Goal: Transaction & Acquisition: Book appointment/travel/reservation

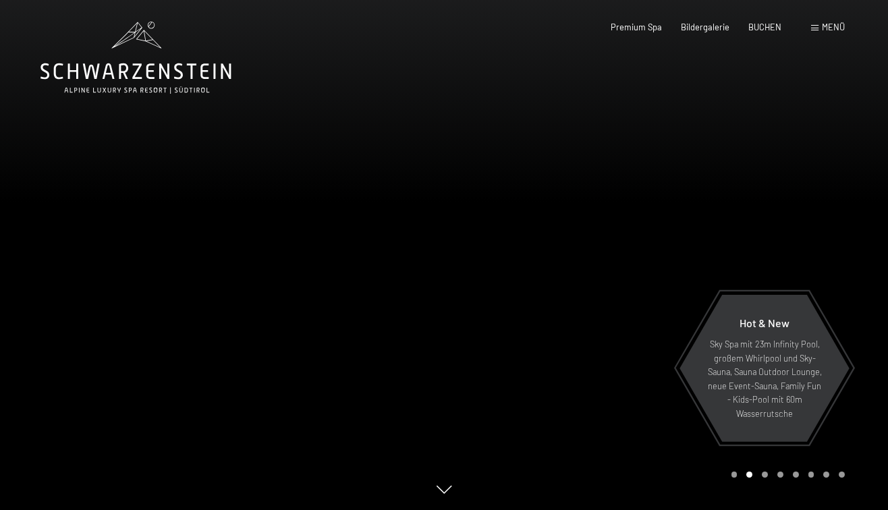
click at [839, 27] on span "Menü" at bounding box center [833, 27] width 23 height 11
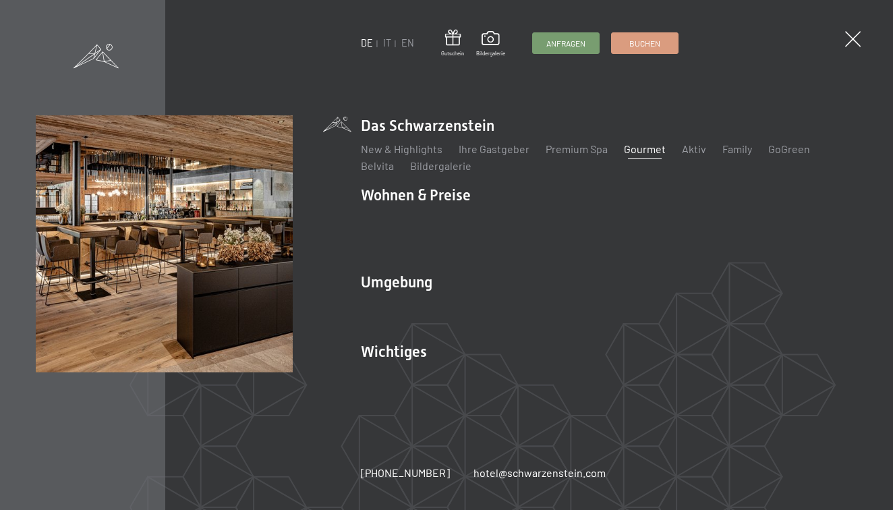
click at [649, 155] on link "Gourmet" at bounding box center [645, 148] width 42 height 13
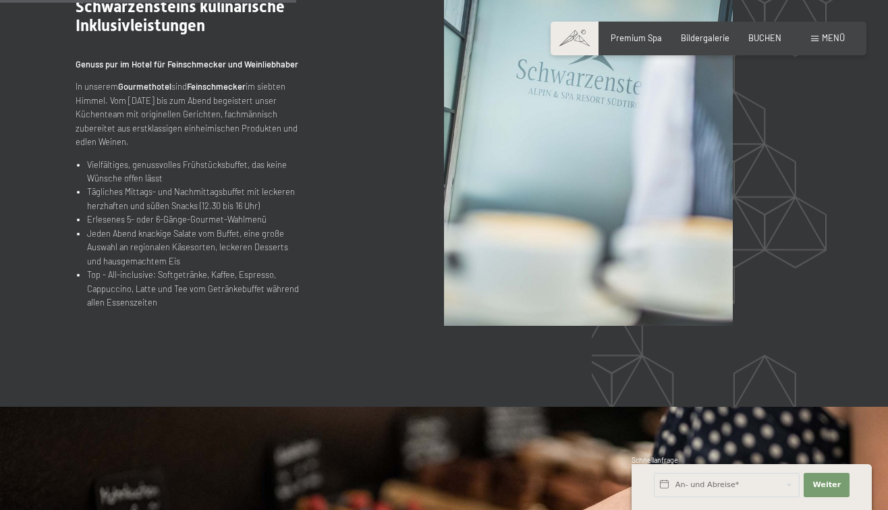
scroll to position [1335, 0]
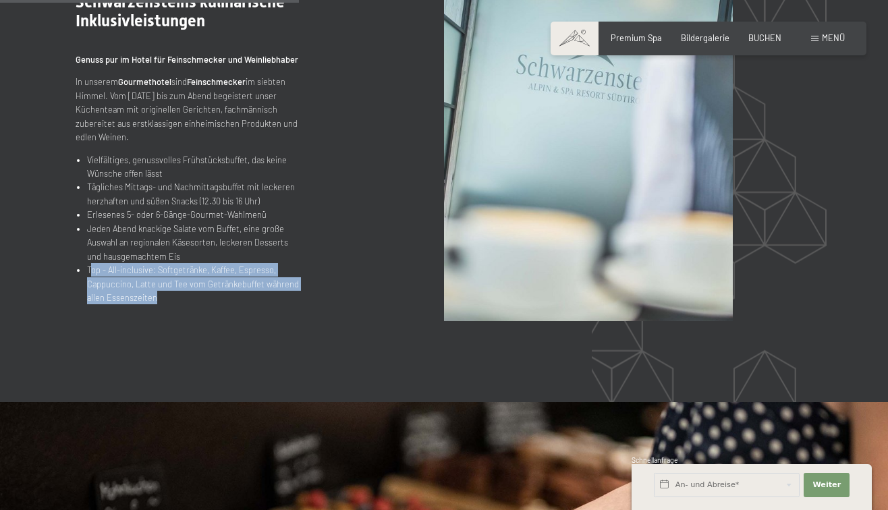
drag, startPoint x: 93, startPoint y: 268, endPoint x: 222, endPoint y: 321, distance: 139.5
click at [222, 321] on section ".st0{fill:none;stroke:#FFFFFF;stroke-width:2;stroke-linecap:round;stroke-miterl…" at bounding box center [444, 148] width 888 height 507
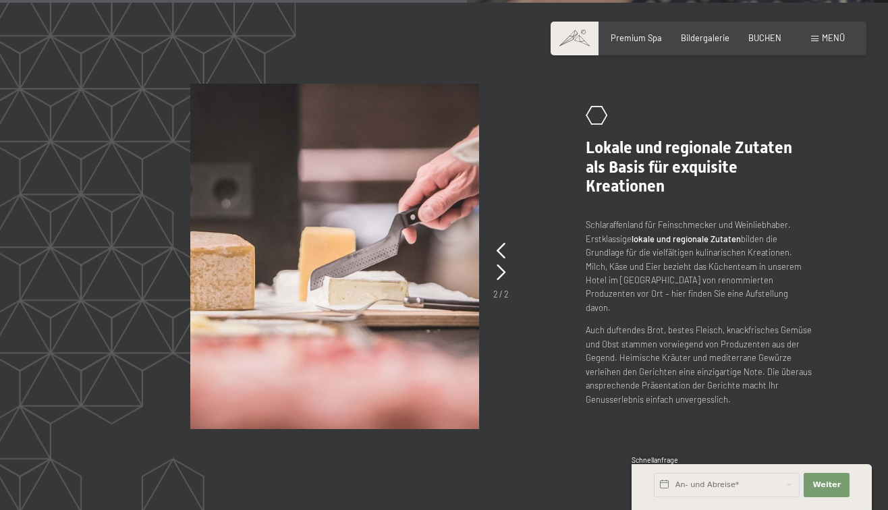
scroll to position [2125, 0]
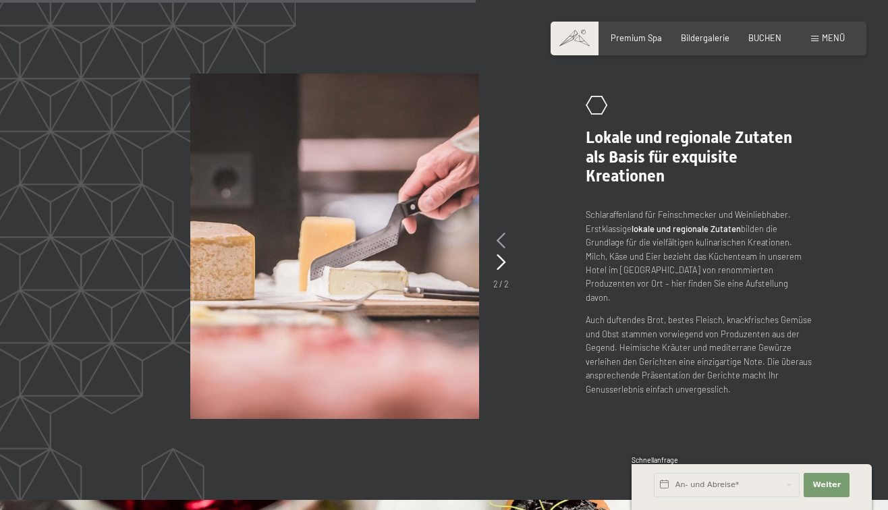
click at [503, 243] on icon at bounding box center [501, 241] width 9 height 16
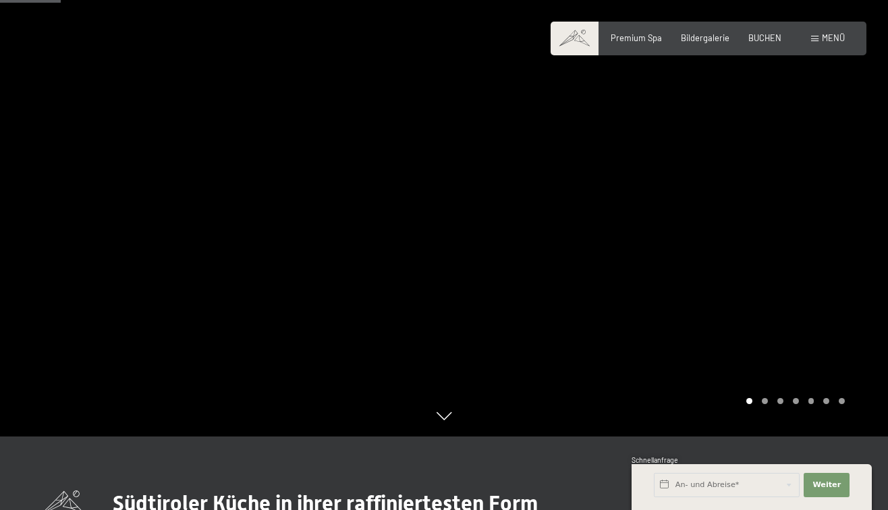
scroll to position [12, 0]
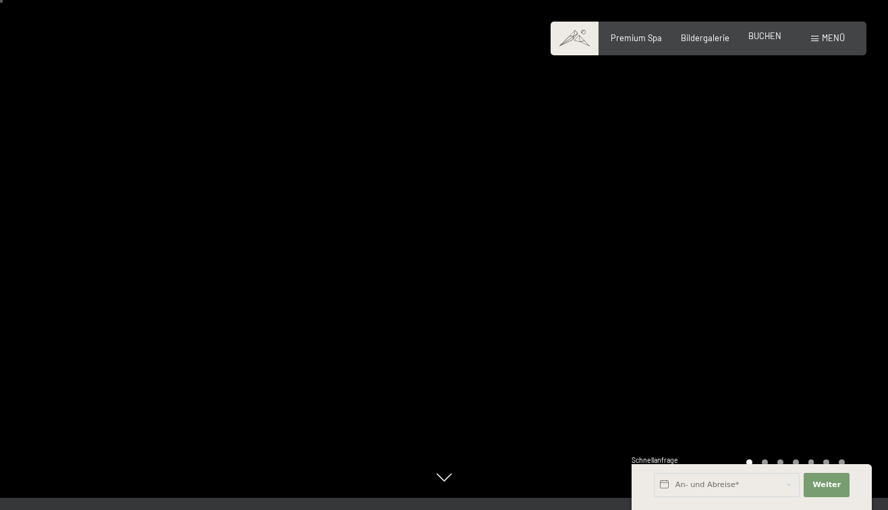
click at [766, 38] on span "BUCHEN" at bounding box center [764, 35] width 33 height 11
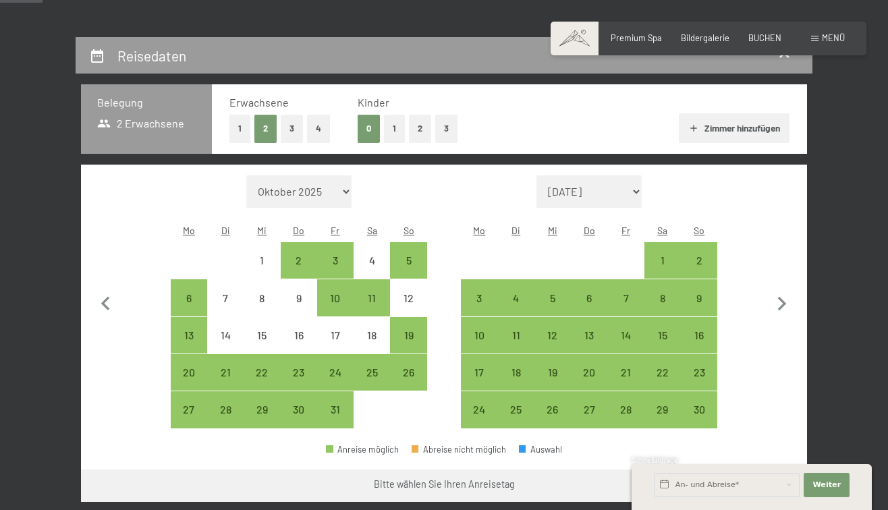
scroll to position [221, 0]
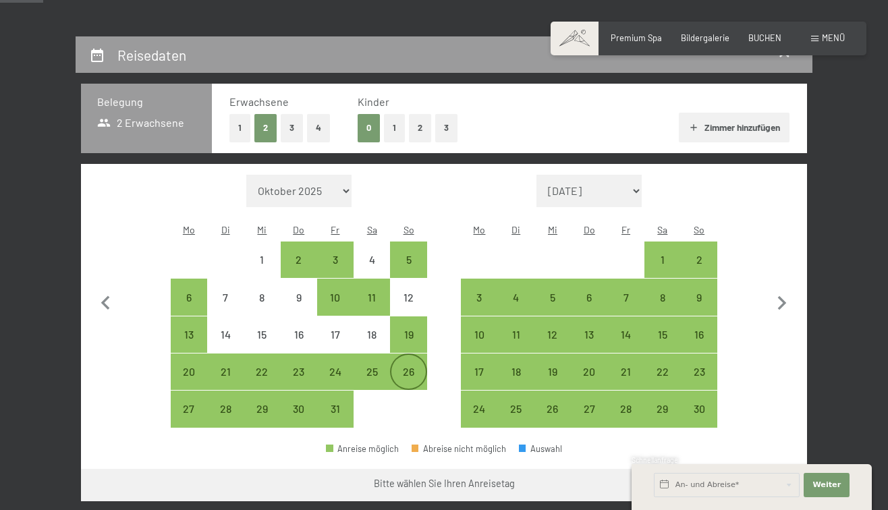
click at [417, 366] on div "26" at bounding box center [408, 383] width 34 height 34
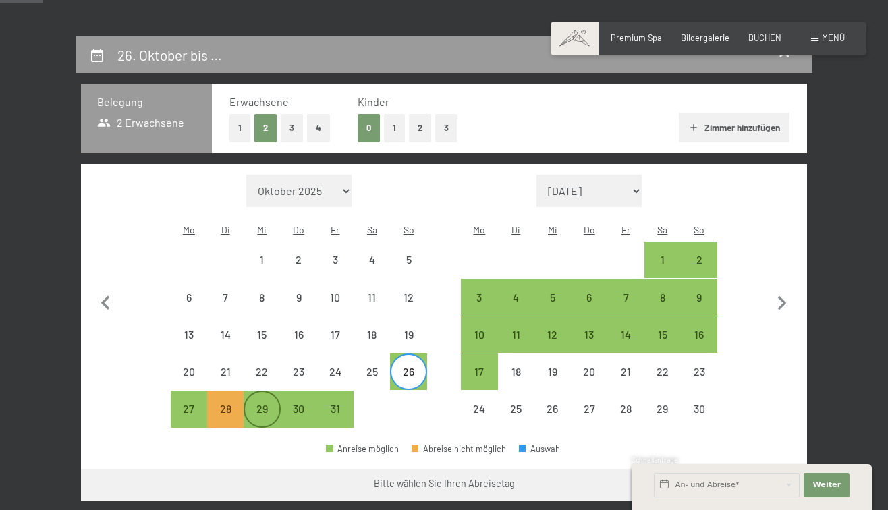
click at [267, 403] on div "29" at bounding box center [262, 420] width 34 height 34
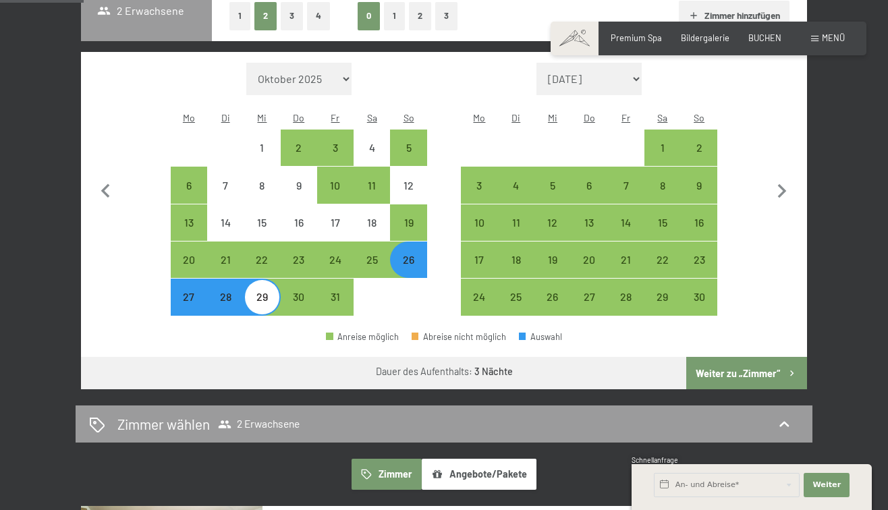
click at [725, 357] on button "Weiter zu „Zimmer“" at bounding box center [746, 373] width 121 height 32
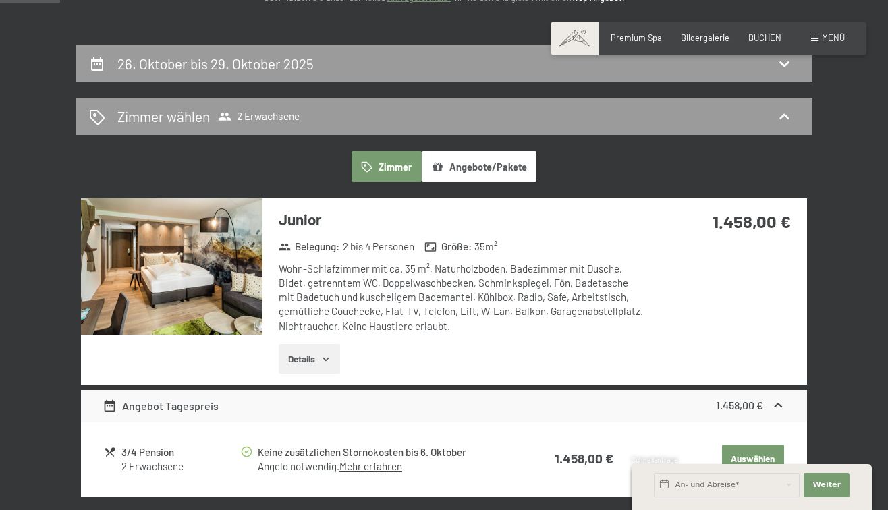
scroll to position [213, 0]
click at [240, 302] on img at bounding box center [171, 266] width 181 height 136
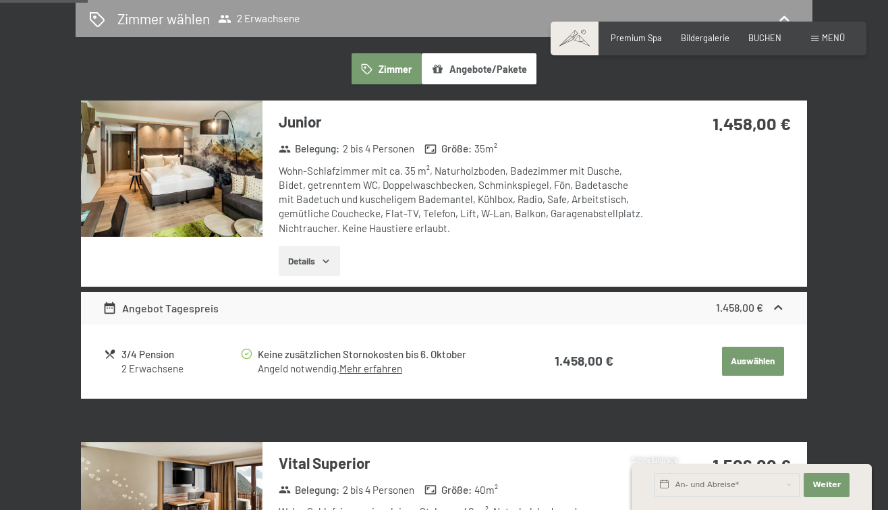
scroll to position [310, 0]
click at [140, 367] on div "2 Erwachsene" at bounding box center [180, 369] width 118 height 14
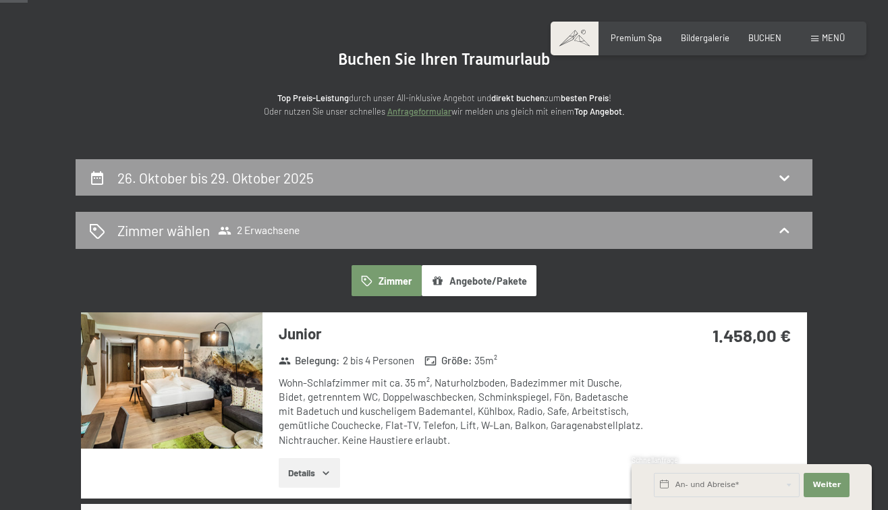
scroll to position [99, 0]
